Goal: Transaction & Acquisition: Obtain resource

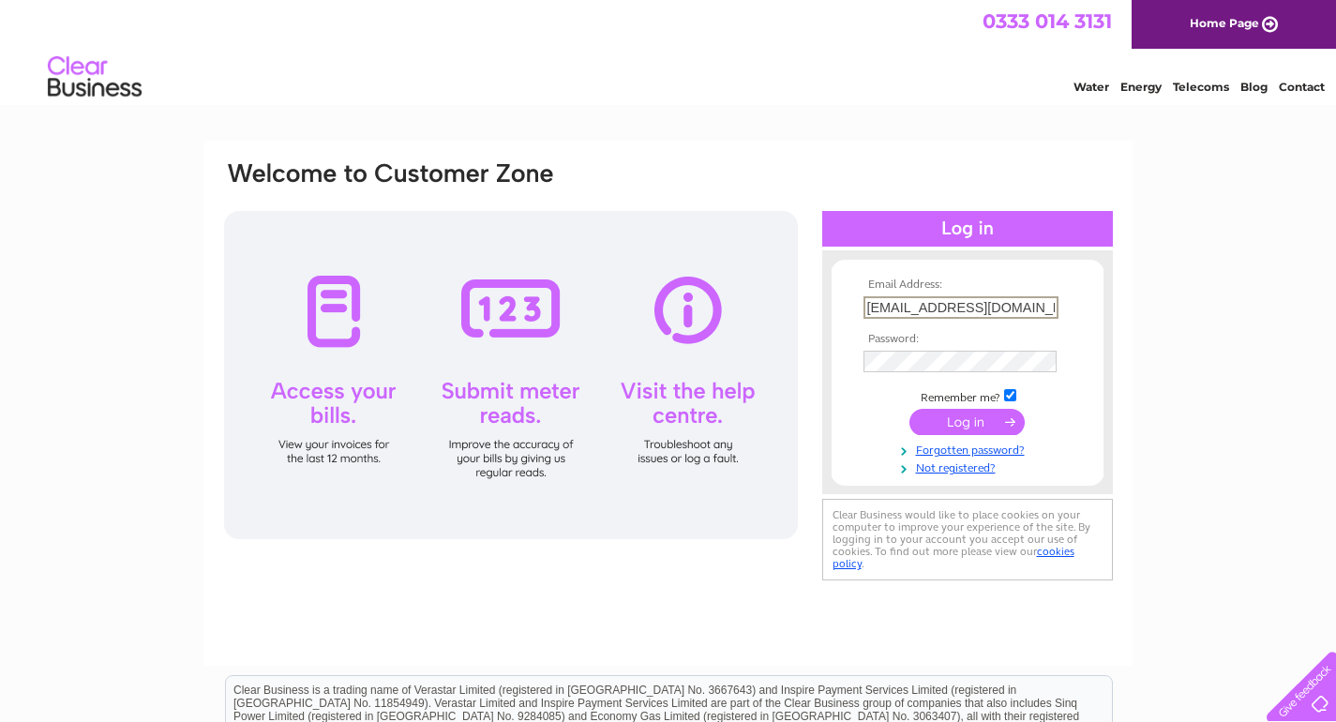
click at [1048, 309] on input "iain_campbell4@sky.com" at bounding box center [961, 307] width 195 height 23
type input "iain_campbell4@sky.com"
click at [1086, 322] on form "Email Address: iain_campbell4@sky.com Password:" at bounding box center [968, 377] width 272 height 197
click at [945, 422] on input "submit" at bounding box center [967, 422] width 115 height 26
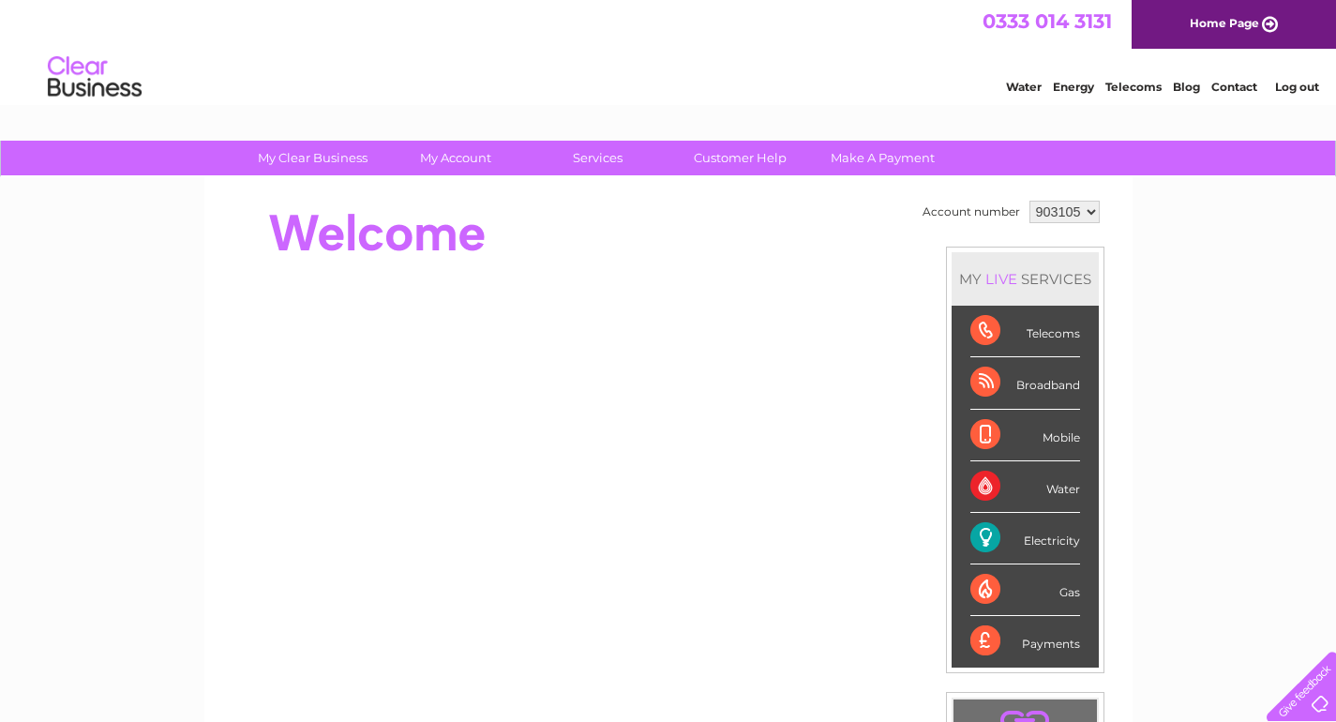
click at [1172, 220] on div "My Clear Business Login Details My Details My Preferences Link Account My Accou…" at bounding box center [668, 668] width 1336 height 1054
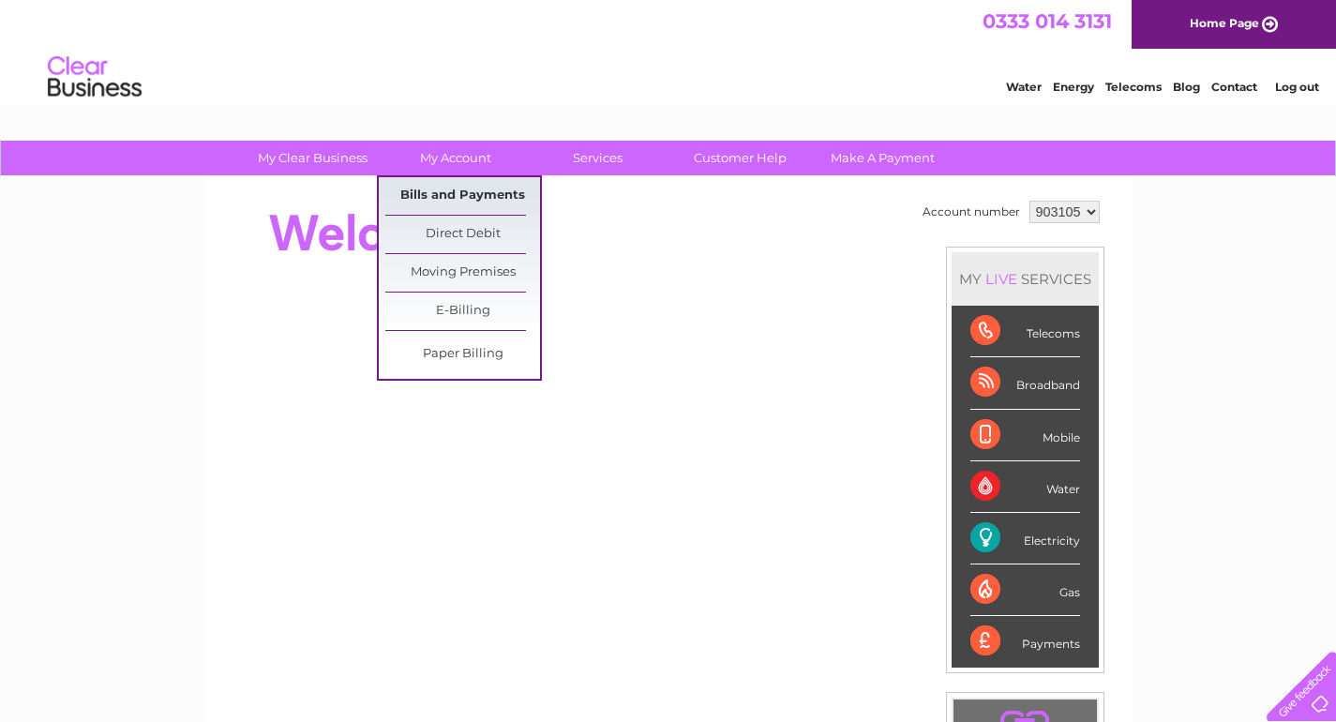
click at [432, 192] on link "Bills and Payments" at bounding box center [462, 196] width 155 height 38
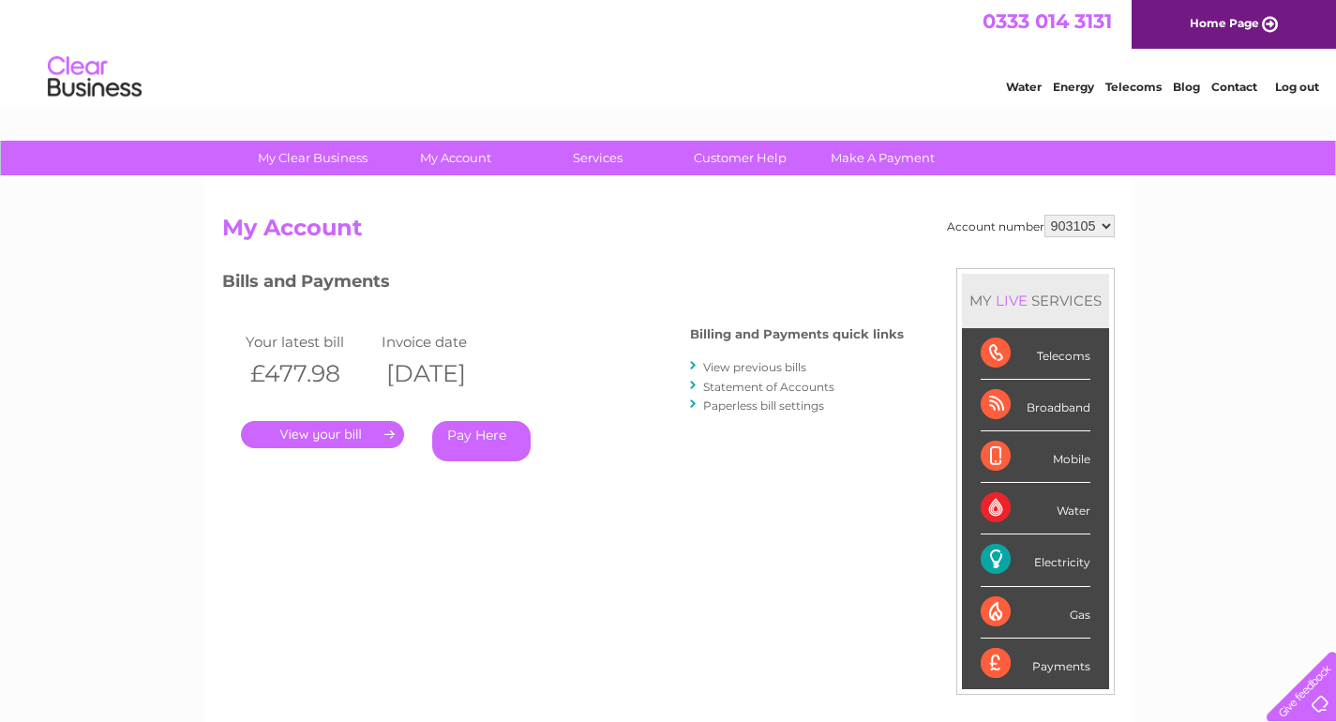
click at [324, 427] on link "." at bounding box center [322, 434] width 163 height 27
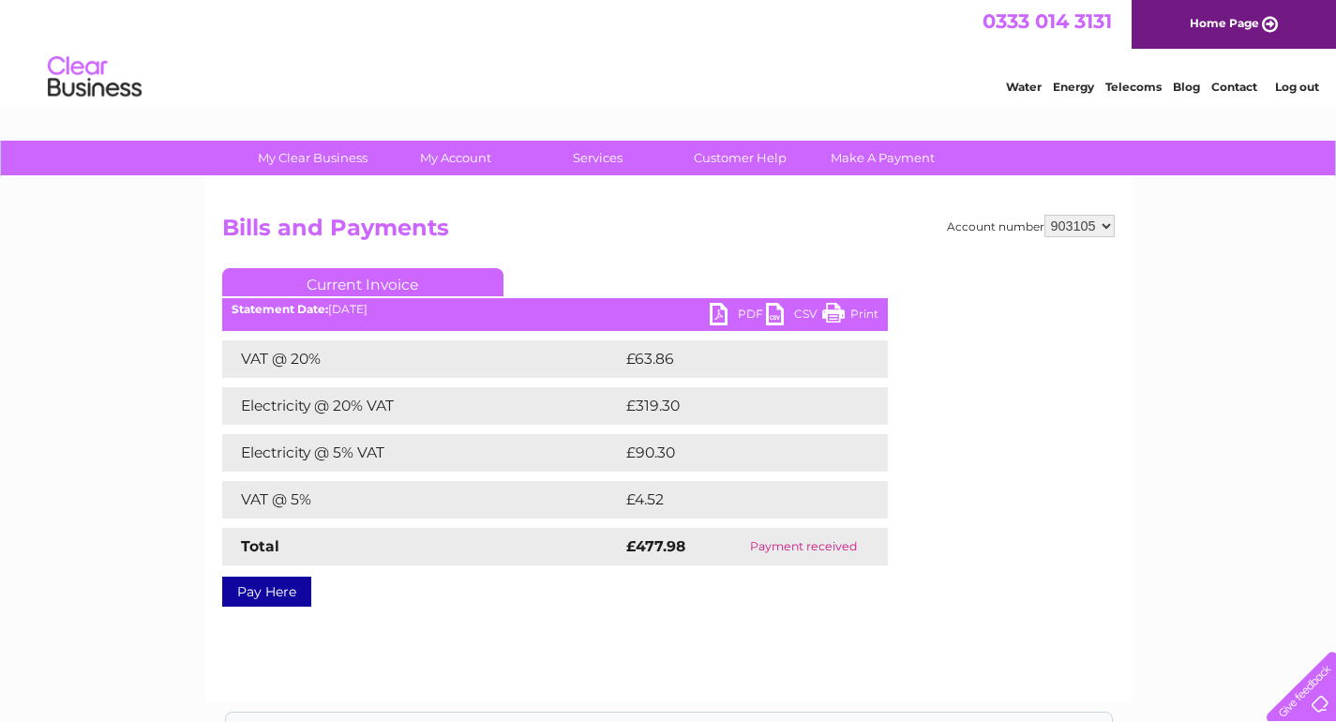
click at [775, 310] on link "CSV" at bounding box center [794, 316] width 56 height 27
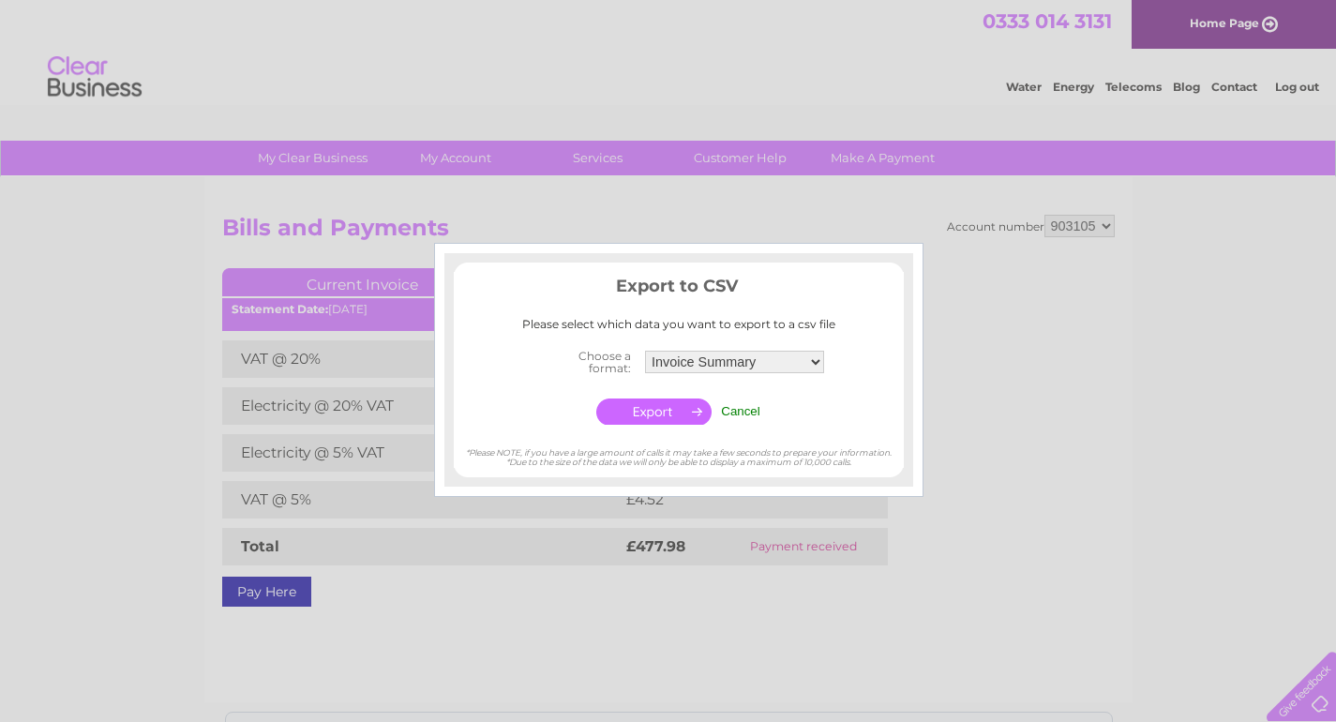
click at [742, 404] on input "Cancel" at bounding box center [740, 411] width 39 height 14
